Goal: Find specific page/section: Find specific page/section

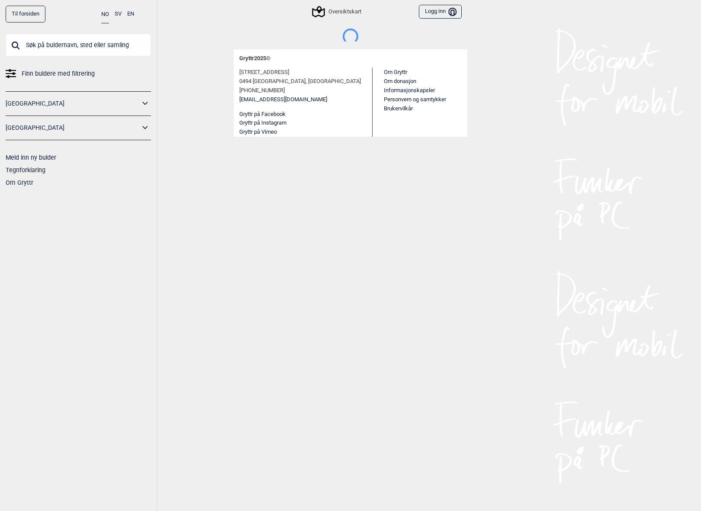
click at [114, 40] on input "text" at bounding box center [78, 45] width 145 height 23
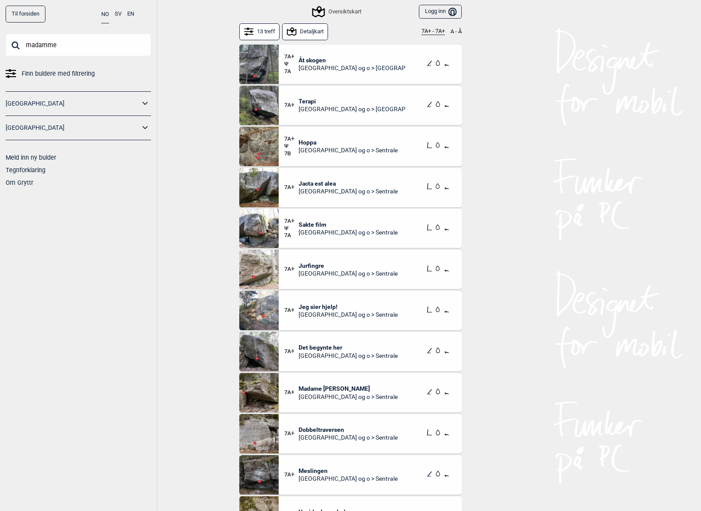
type input "madamme"
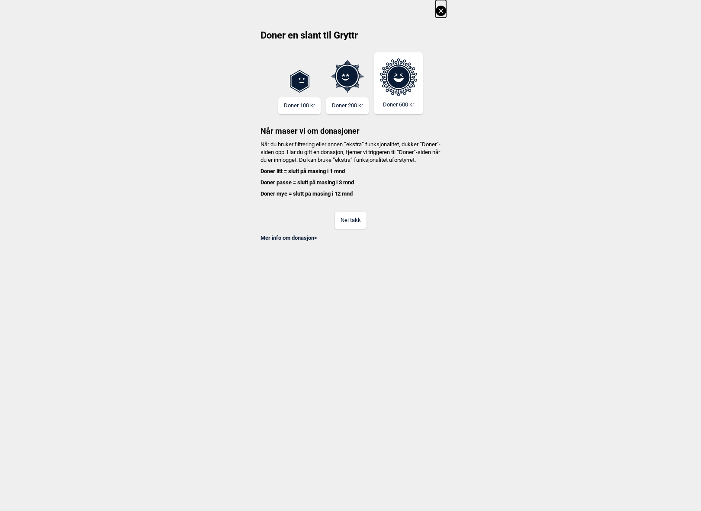
click at [349, 225] on button "Nei takk" at bounding box center [351, 220] width 32 height 17
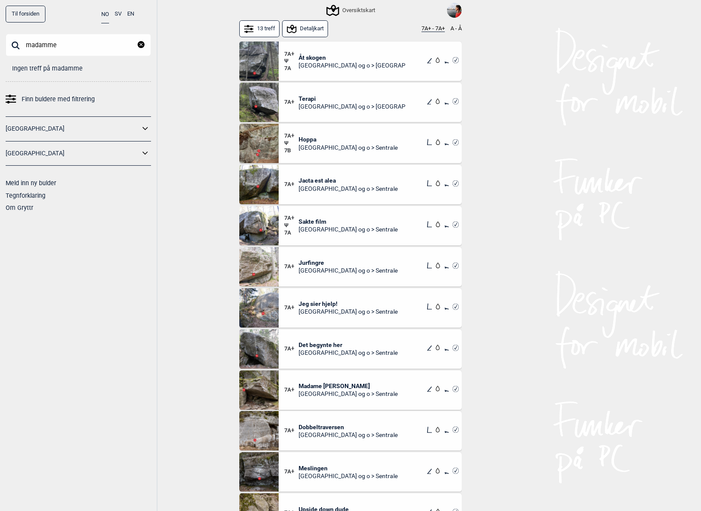
click at [70, 40] on input "madamme" at bounding box center [78, 45] width 145 height 23
click at [72, 54] on input "madamme" at bounding box center [78, 45] width 145 height 23
click at [53, 47] on input "madamme forte" at bounding box center [78, 45] width 145 height 23
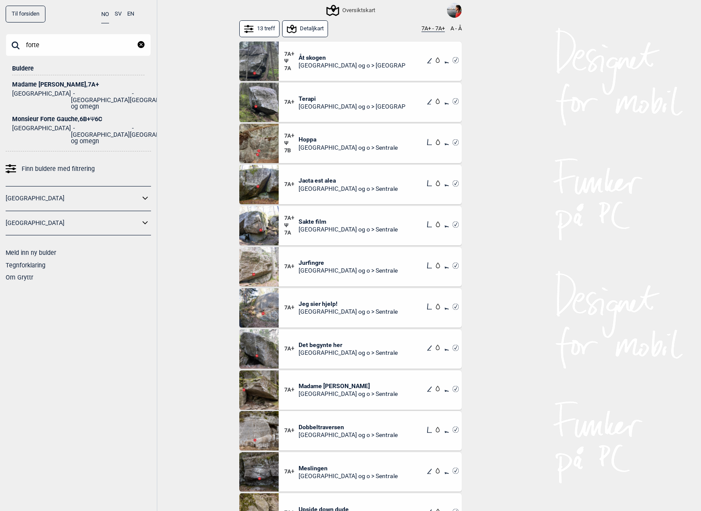
type input "forte"
click at [51, 85] on div "Madame Forte , 7A+" at bounding box center [78, 84] width 132 height 6
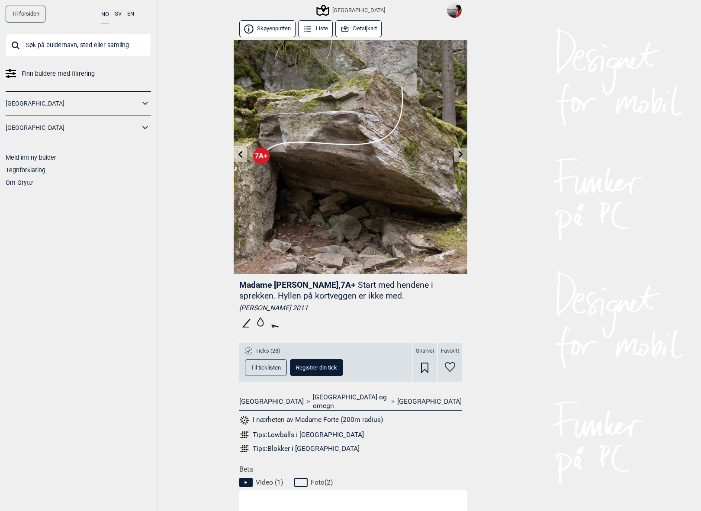
click at [273, 367] on span "Til ticklisten" at bounding box center [266, 368] width 30 height 6
